Goal: Task Accomplishment & Management: Manage account settings

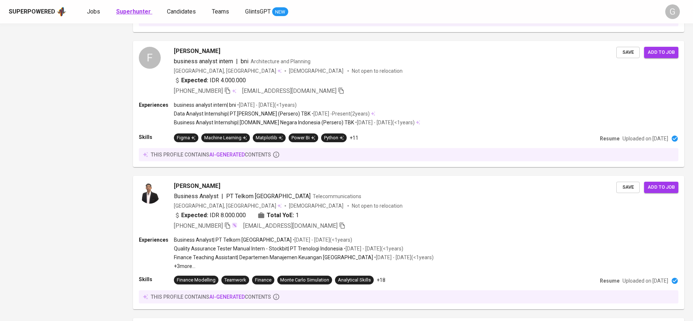
scroll to position [778, 0]
click at [128, 12] on b "Superhunter" at bounding box center [133, 11] width 35 height 7
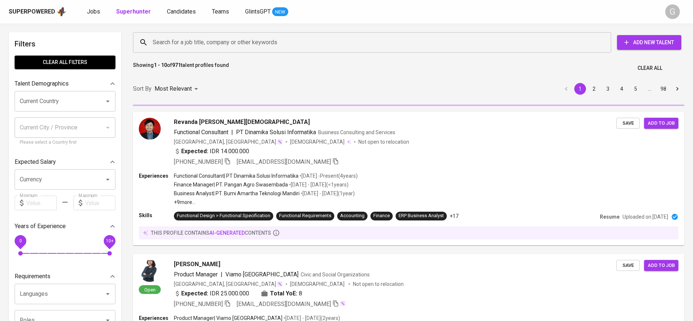
click at [232, 46] on input "Search for a job title, company or other keywords" at bounding box center [374, 42] width 446 height 14
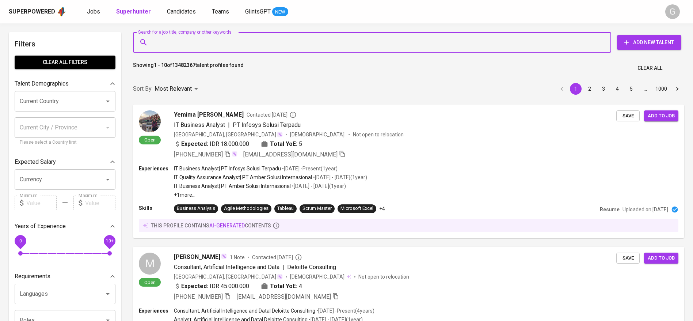
paste input "[EMAIL_ADDRESS][DOMAIN_NAME]"
type input "[EMAIL_ADDRESS][DOMAIN_NAME]"
click at [281, 44] on input "[EMAIL_ADDRESS][DOMAIN_NAME]" at bounding box center [374, 42] width 446 height 14
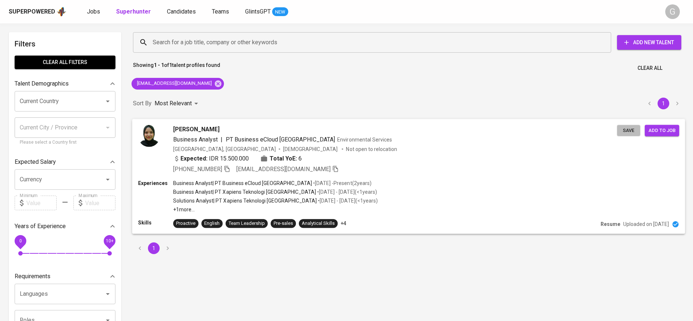
click at [624, 134] on span "Save" at bounding box center [629, 130] width 16 height 8
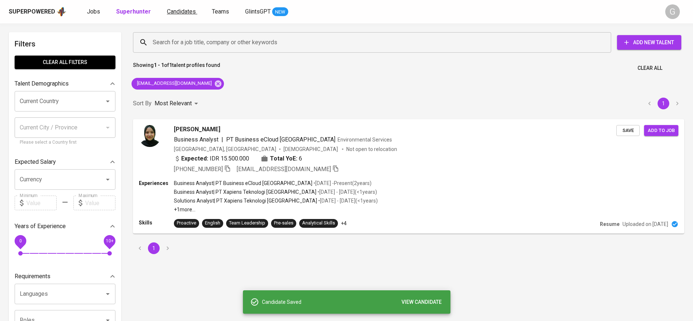
click at [177, 7] on link "Candidates" at bounding box center [182, 11] width 30 height 9
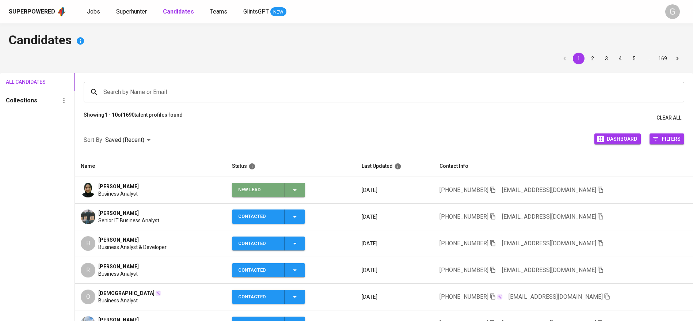
click at [302, 188] on span "New Lead" at bounding box center [268, 190] width 67 height 14
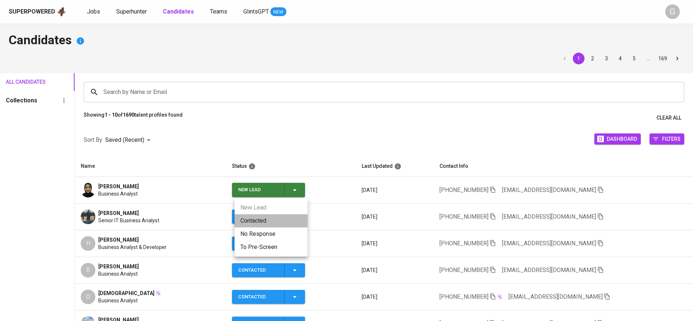
click at [254, 220] on li "Contacted" at bounding box center [271, 220] width 73 height 13
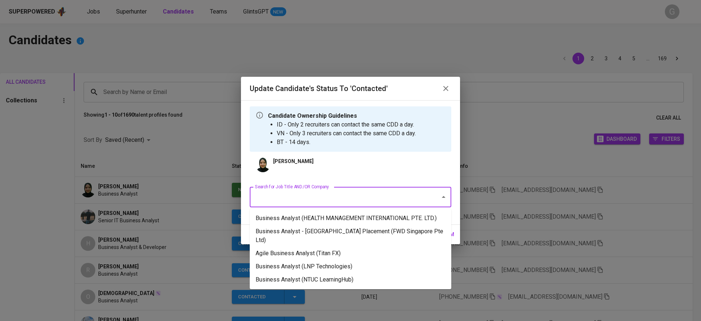
click at [324, 190] on input "Search for Job Title AND/OR Company" at bounding box center [340, 197] width 175 height 14
click at [323, 228] on li "Business Analyst - Singapore Placement (FWD Singapore Pte Ltd)" at bounding box center [351, 236] width 202 height 22
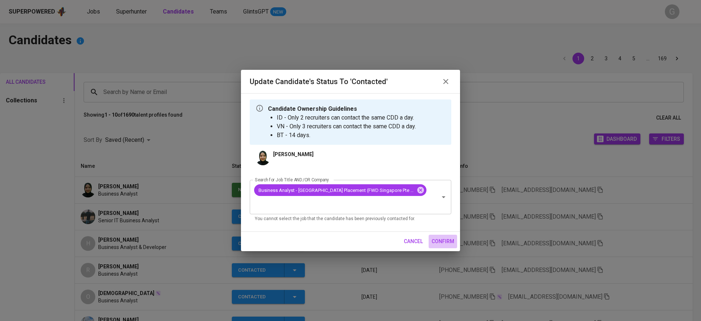
click at [439, 238] on span "confirm" at bounding box center [443, 241] width 23 height 9
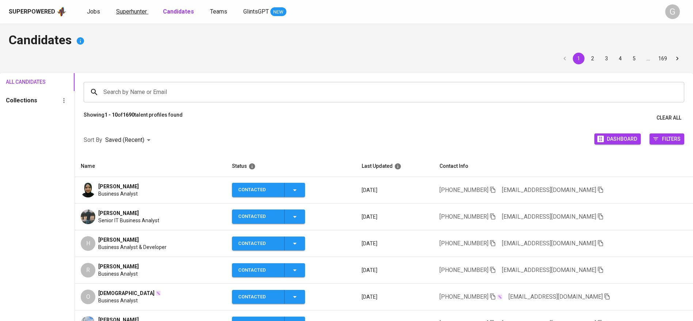
click at [137, 10] on span "Superhunter" at bounding box center [131, 11] width 31 height 7
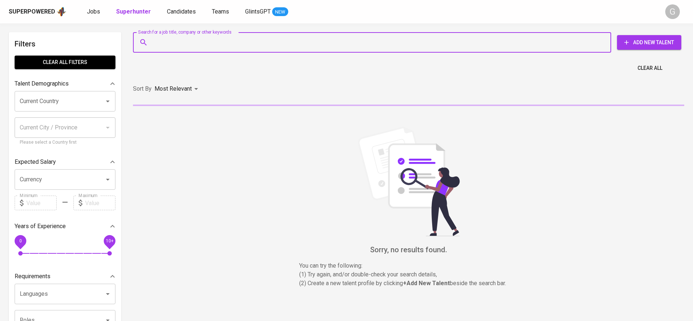
click at [186, 36] on input "Search for a job title, company or other keywords" at bounding box center [374, 42] width 446 height 14
paste input "aminminsa111@gmail.com"
type input "aminminsa111@gmail.com"
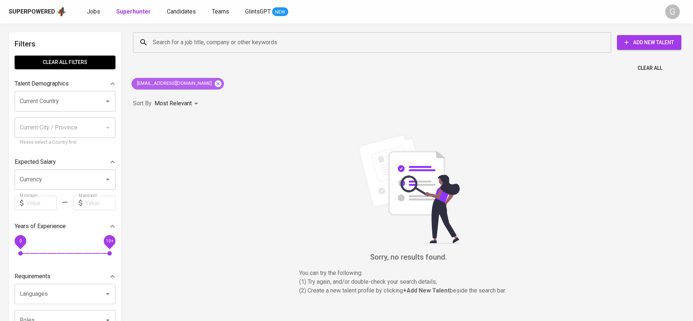
click at [215, 82] on icon at bounding box center [218, 83] width 7 height 7
click at [217, 48] on input "Search for a job title, company or other keywords" at bounding box center [374, 42] width 446 height 14
click at [222, 38] on input "Search for a job title, company or other keywords" at bounding box center [374, 42] width 446 height 14
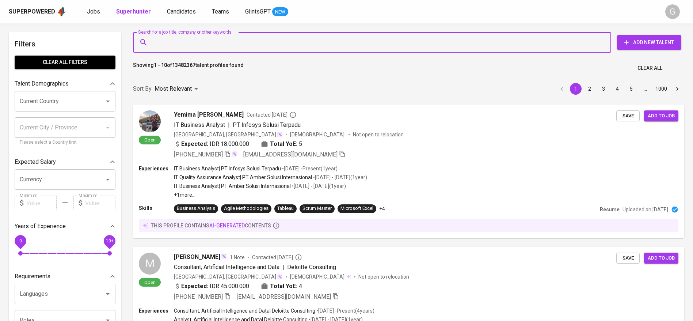
paste input "JTHernett@gmail.com"
type input "JTHernett@gmail.com"
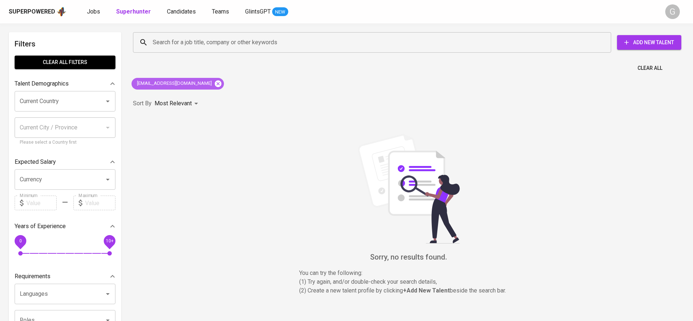
click at [214, 83] on icon at bounding box center [218, 84] width 8 height 8
click at [211, 39] on input "Search for a job title, company or other keywords" at bounding box center [374, 42] width 446 height 14
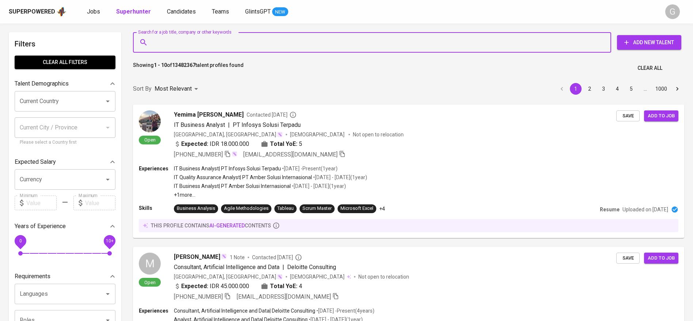
paste input "JTHernett@gmail.com"
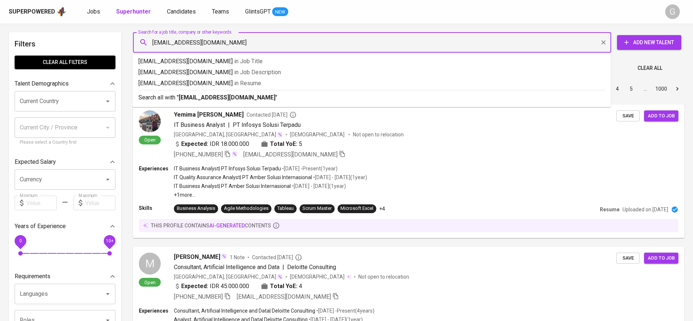
click at [163, 40] on input "JTHernett@gmail.com" at bounding box center [374, 42] width 446 height 14
type input "[EMAIL_ADDRESS][DOMAIN_NAME]"
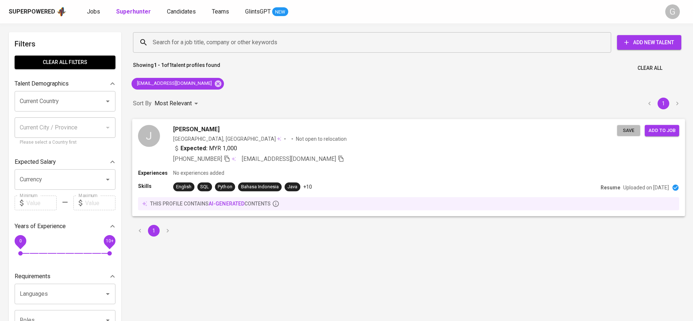
click at [625, 129] on span "Save" at bounding box center [629, 130] width 16 height 8
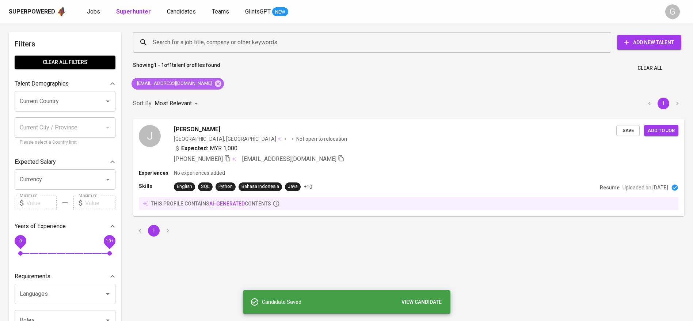
drag, startPoint x: 188, startPoint y: 82, endPoint x: 193, endPoint y: 70, distance: 12.9
click at [215, 81] on icon at bounding box center [218, 83] width 7 height 7
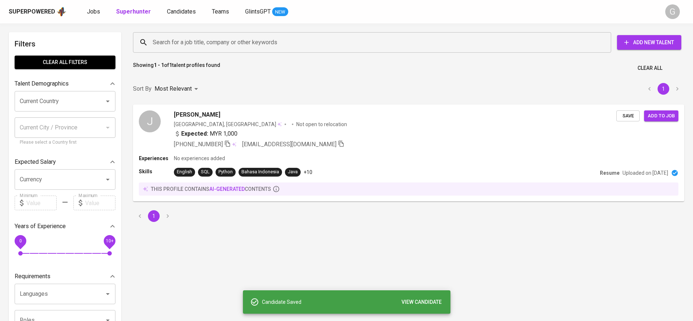
click at [206, 44] on input "Search for a job title, company or other keywords" at bounding box center [374, 42] width 446 height 14
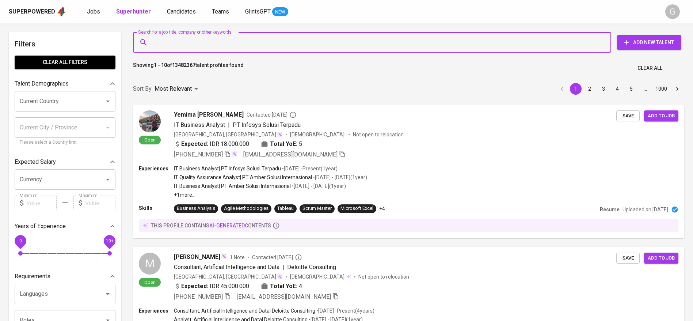
paste input "fatinrozsidhy@gmail.com"
type input "fatinrozsidhy@gmail.com"
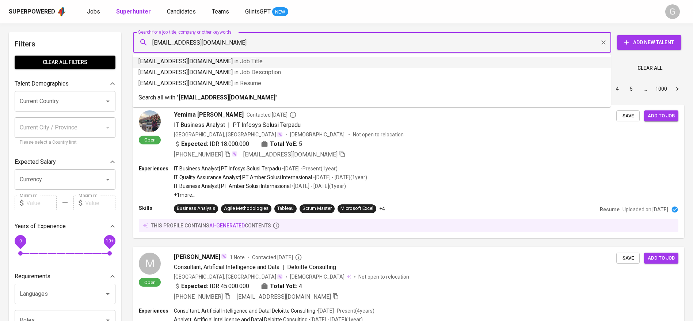
click at [509, 36] on input "[EMAIL_ADDRESS][DOMAIN_NAME]" at bounding box center [374, 42] width 446 height 14
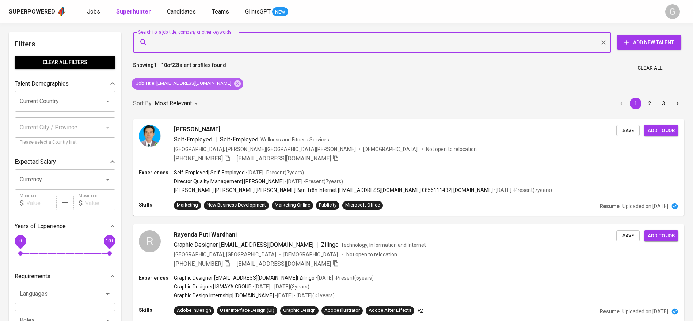
click at [234, 81] on icon at bounding box center [237, 83] width 7 height 7
click at [216, 37] on input "Search for a job title, company or other keywords" at bounding box center [374, 42] width 446 height 14
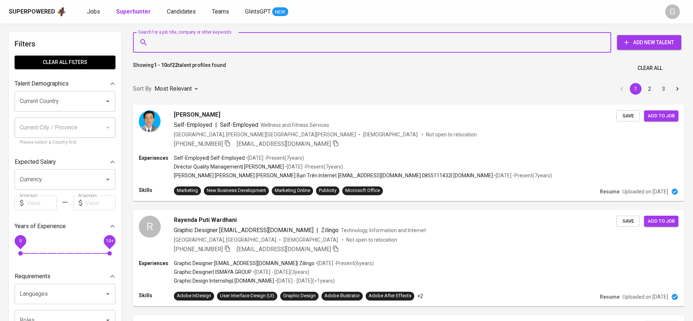
click at [216, 37] on input "Search for a job title, company or other keywords" at bounding box center [374, 42] width 446 height 14
paste input "fatinrozsidhy@gmail.com"
type input "fatinrozsidhy@gmail.com"
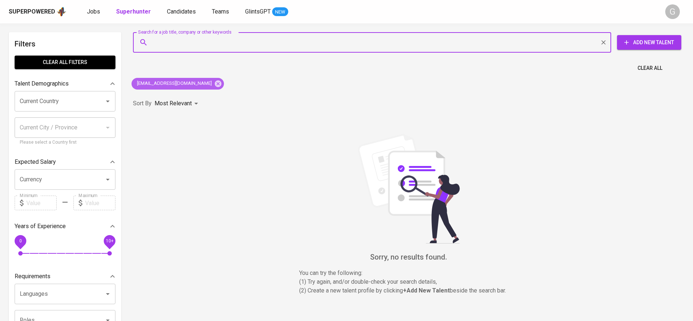
drag, startPoint x: 199, startPoint y: 82, endPoint x: 204, endPoint y: 66, distance: 16.0
click at [215, 82] on icon at bounding box center [218, 83] width 7 height 7
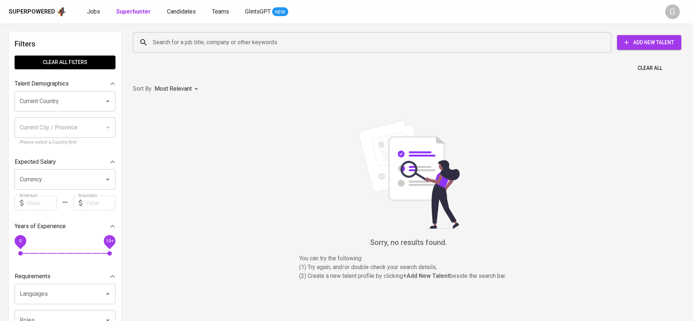
click at [222, 34] on div "Search for a job title, company or other keywords Search for a job title, compa…" at bounding box center [407, 42] width 551 height 23
click at [228, 39] on input "Search for a job title, company or other keywords" at bounding box center [374, 42] width 446 height 14
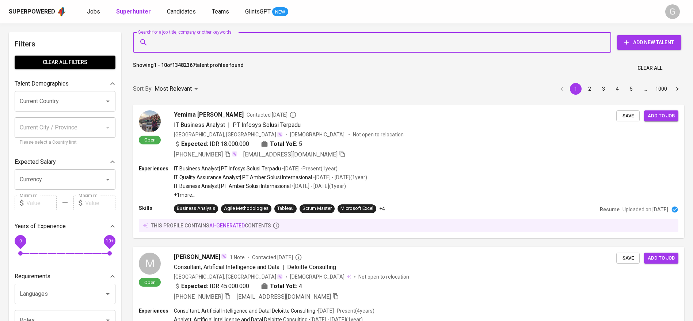
click at [228, 39] on input "Search for a job title, company or other keywords" at bounding box center [374, 42] width 446 height 14
paste input "stevenstevenwork@gmail.com"
type input "stevenstevenwork@gmail.com"
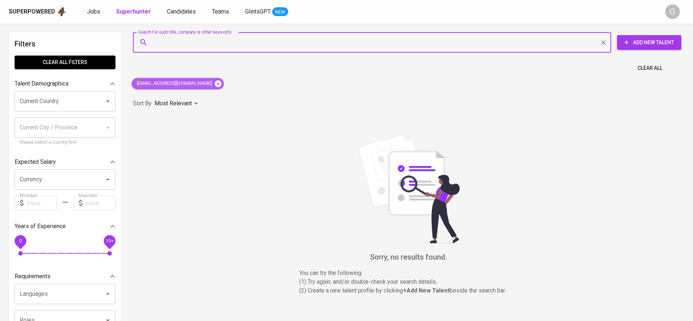
click at [215, 84] on icon at bounding box center [218, 83] width 7 height 7
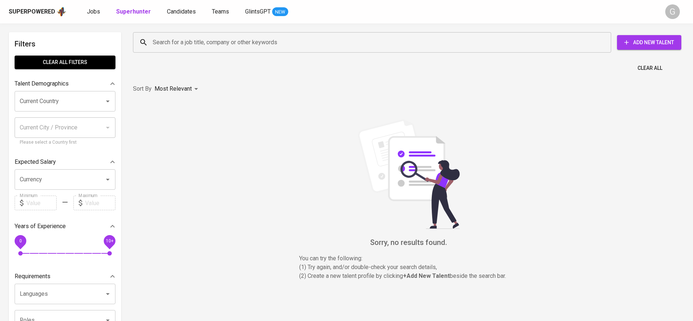
click at [221, 39] on input "Search for a job title, company or other keywords" at bounding box center [374, 42] width 446 height 14
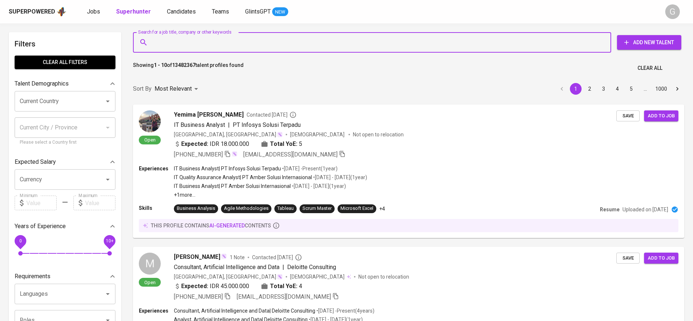
click at [206, 41] on input "Search for a job title, company or other keywords" at bounding box center [374, 42] width 446 height 14
paste input "andriantosuwignyo@gmail.com"
type input "andriantosuwignyo@gmail.com"
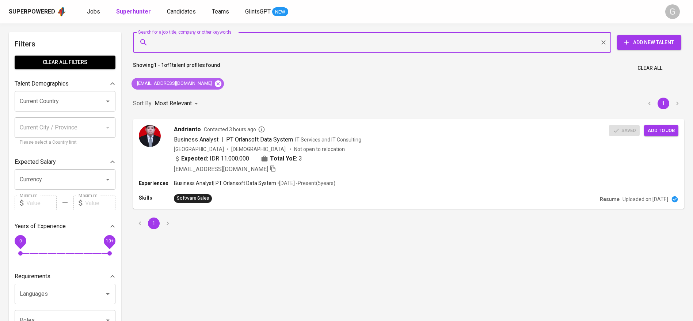
click at [214, 84] on icon at bounding box center [218, 84] width 8 height 8
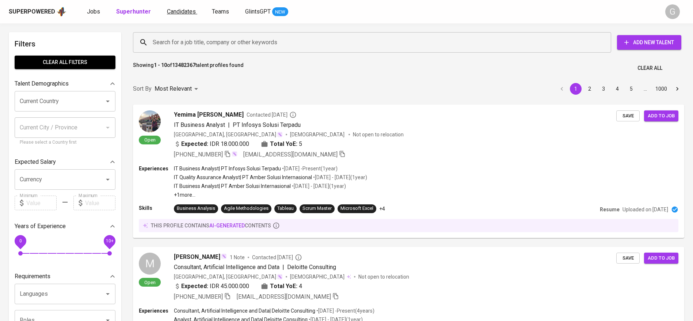
click at [180, 10] on span "Candidates" at bounding box center [181, 11] width 29 height 7
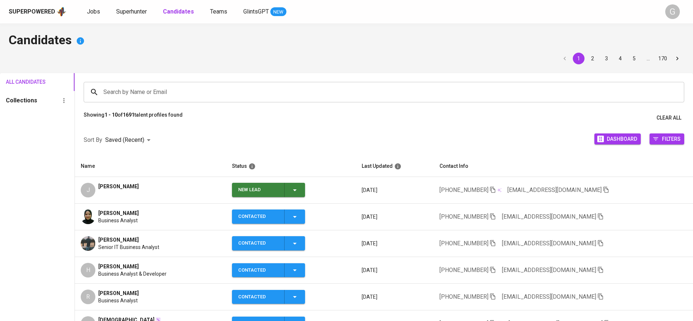
click at [299, 191] on icon "button" at bounding box center [294, 190] width 9 height 9
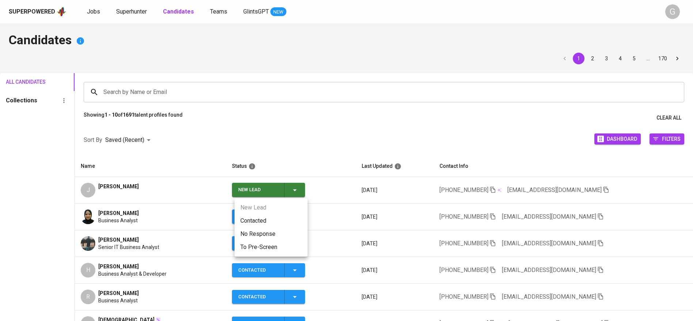
click at [286, 219] on li "Contacted" at bounding box center [271, 220] width 73 height 13
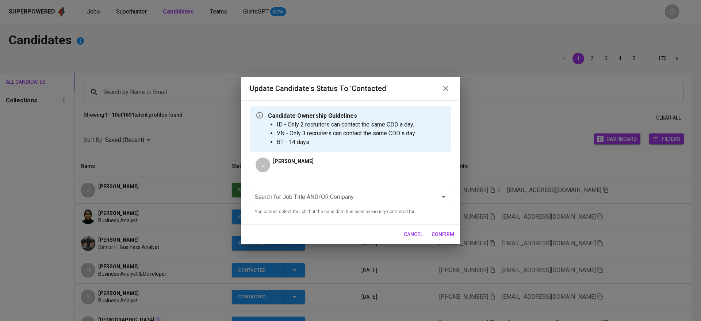
click at [299, 200] on input "Search for Job Title AND/OR Company" at bounding box center [340, 197] width 175 height 14
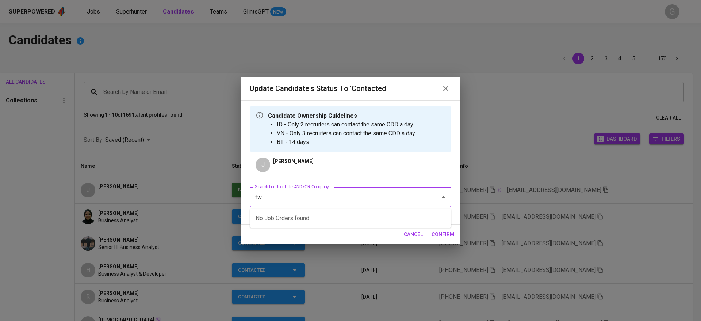
type input "fwd"
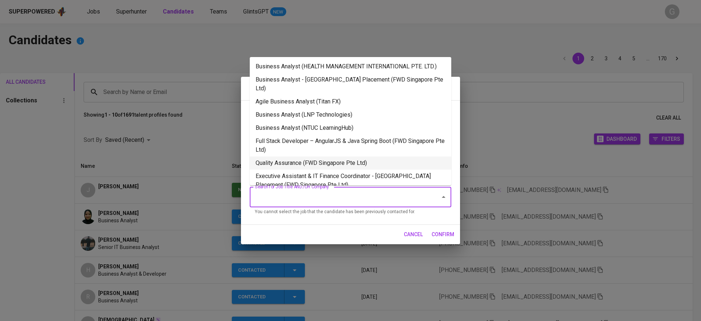
click at [327, 165] on li "Quality Assurance (FWD Singapore Pte Ltd)" at bounding box center [351, 162] width 202 height 13
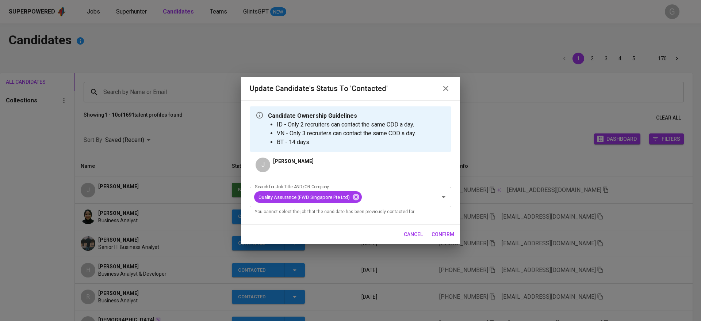
click at [441, 233] on span "confirm" at bounding box center [443, 234] width 23 height 9
